Goal: Navigation & Orientation: Understand site structure

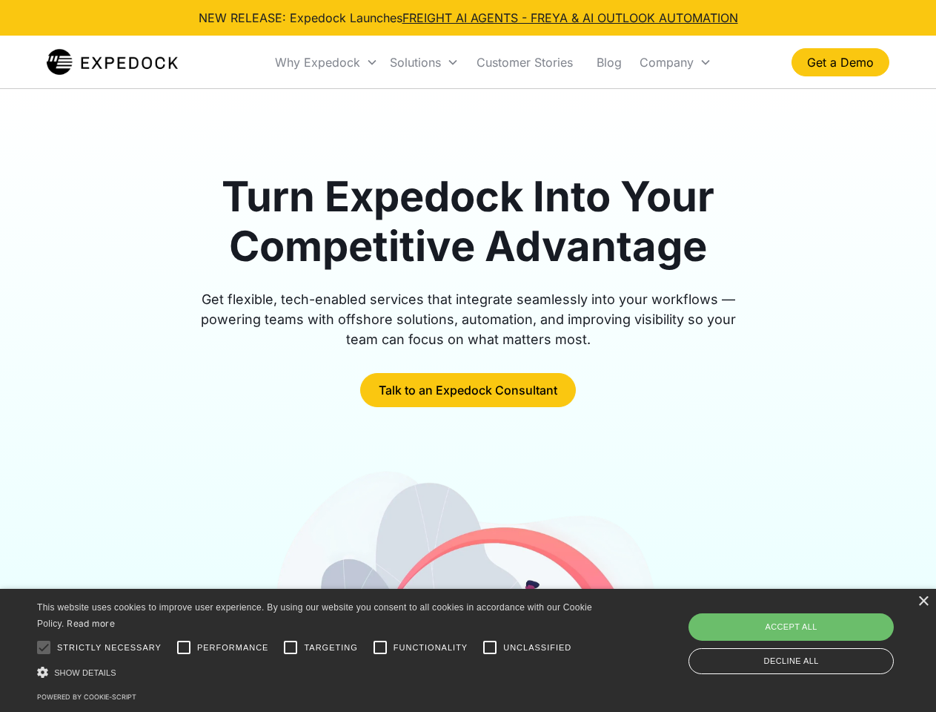
click at [327, 62] on div "Why Expedock" at bounding box center [317, 62] width 85 height 15
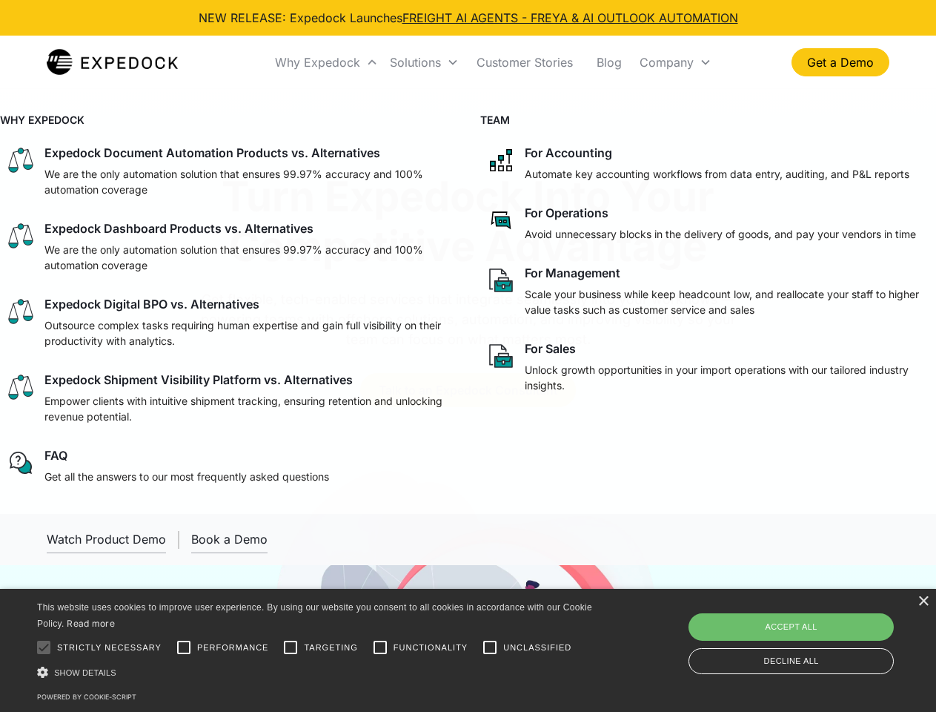
click at [424, 62] on div "Solutions" at bounding box center [415, 62] width 51 height 15
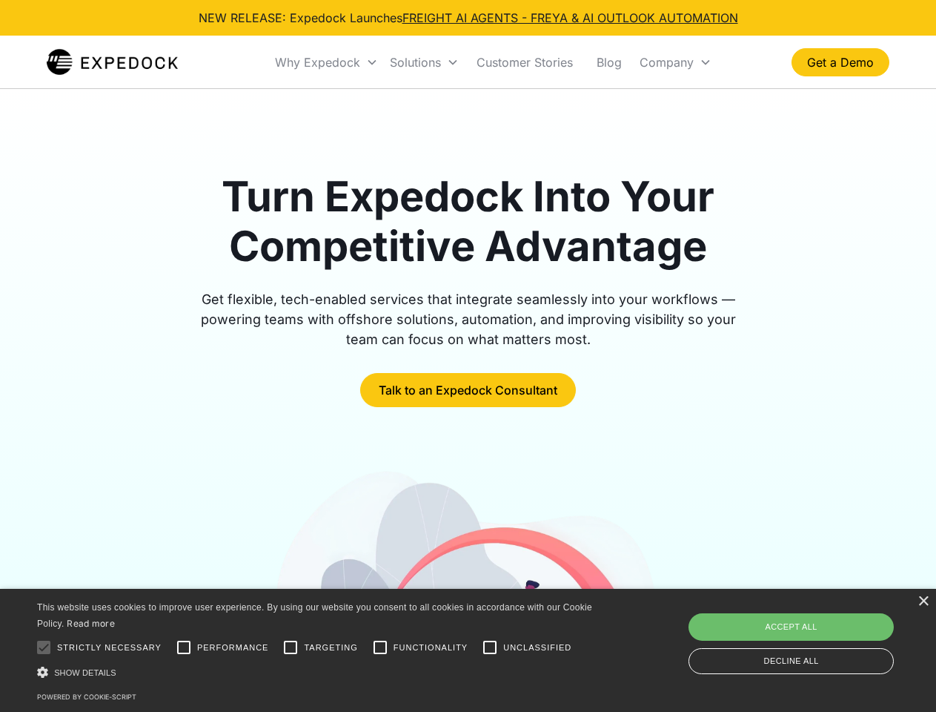
click at [675, 62] on div "Company" at bounding box center [667, 62] width 54 height 15
click at [44, 647] on div at bounding box center [44, 647] width 30 height 30
click at [184, 647] on input "Performance" at bounding box center [184, 647] width 30 height 30
checkbox input "true"
click at [291, 647] on input "Targeting" at bounding box center [291, 647] width 30 height 30
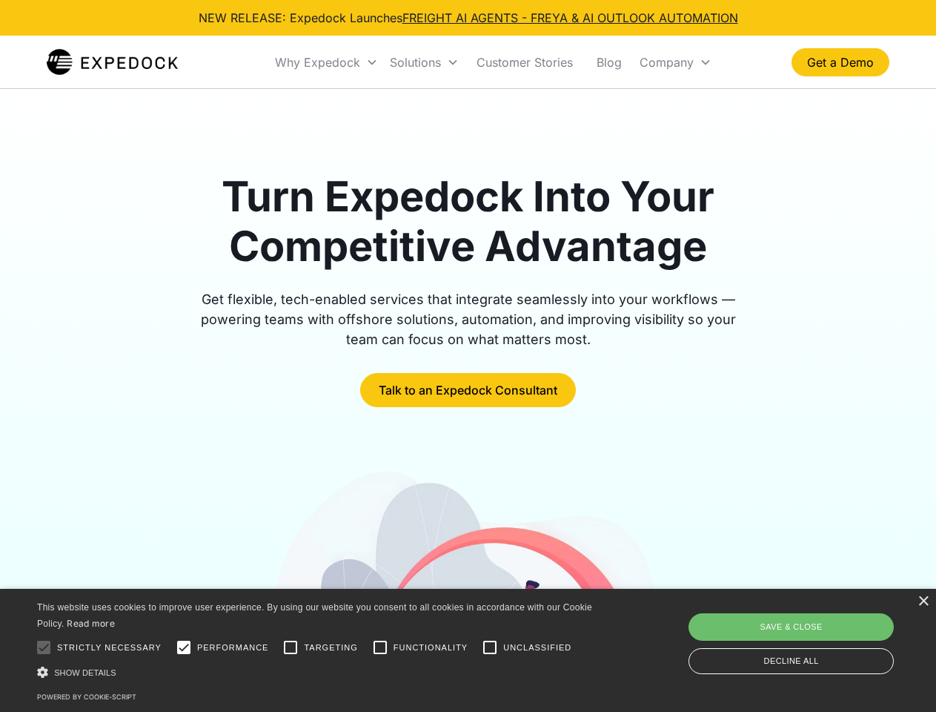
checkbox input "true"
click at [380, 647] on input "Functionality" at bounding box center [380, 647] width 30 height 30
checkbox input "true"
click at [490, 647] on input "Unclassified" at bounding box center [490, 647] width 30 height 30
checkbox input "true"
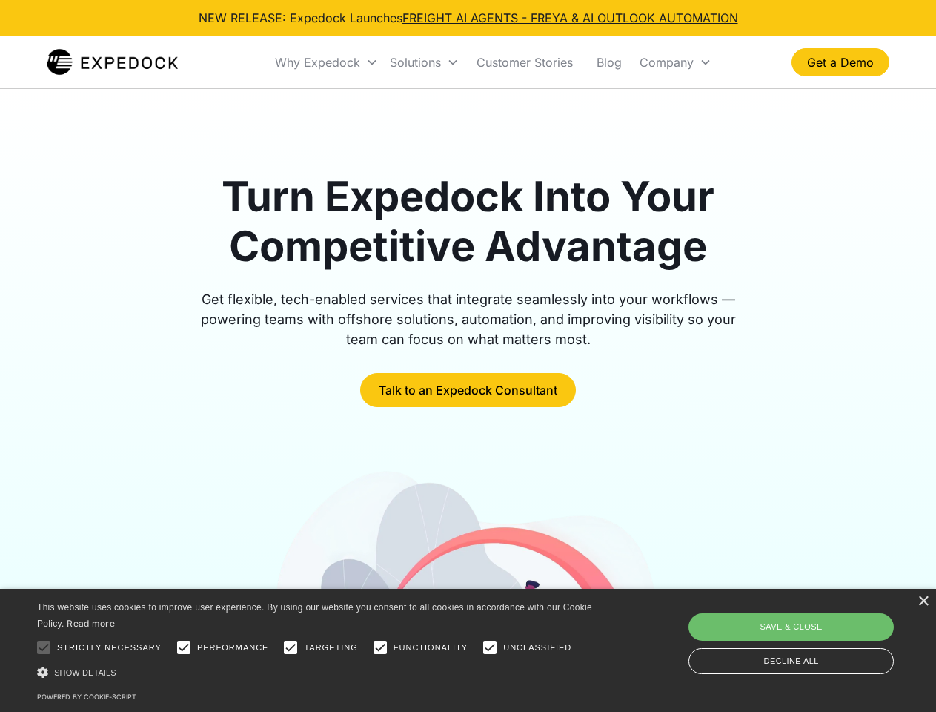
click at [317, 672] on div "Show details Hide details" at bounding box center [317, 672] width 560 height 16
